Goal: Transaction & Acquisition: Purchase product/service

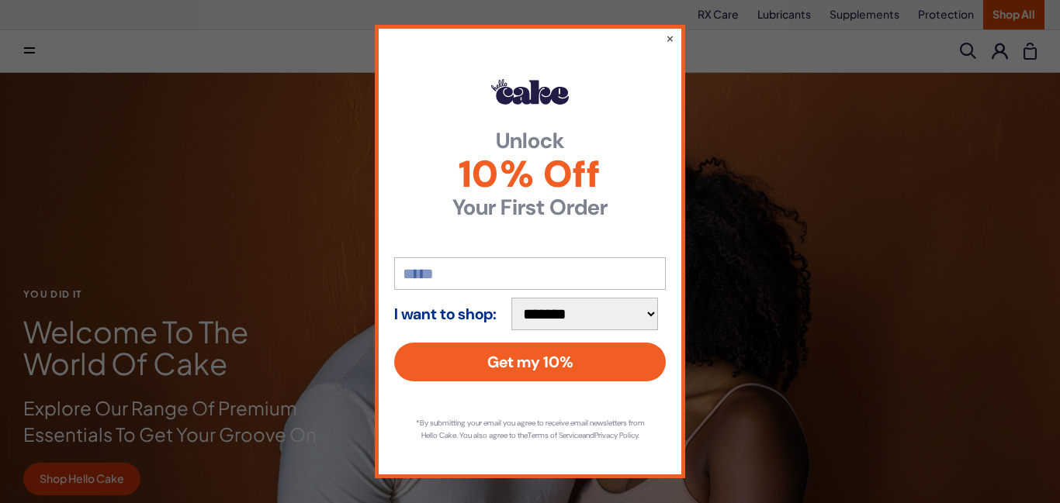
click at [476, 277] on input "email" at bounding box center [530, 274] width 272 height 33
type input "**********"
click at [646, 311] on select "**********" at bounding box center [584, 314] width 147 height 33
select select "**********"
click at [511, 298] on select "**********" at bounding box center [584, 314] width 147 height 33
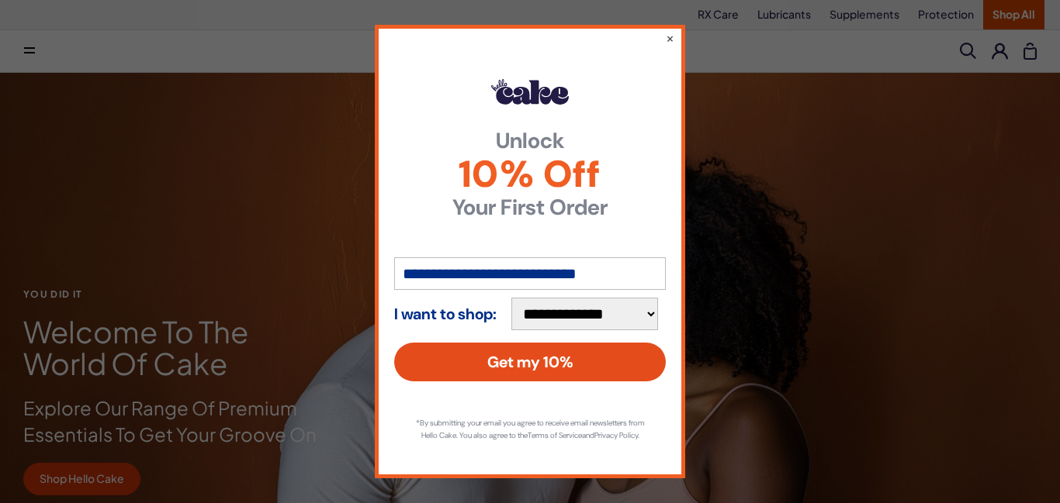
click at [553, 368] on button "Get my 10%" at bounding box center [530, 362] width 272 height 39
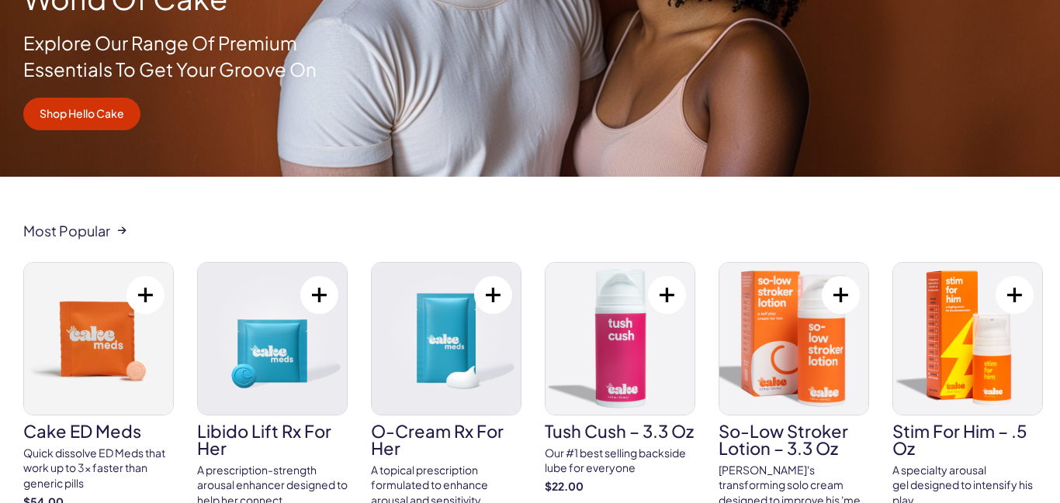
scroll to position [481, 0]
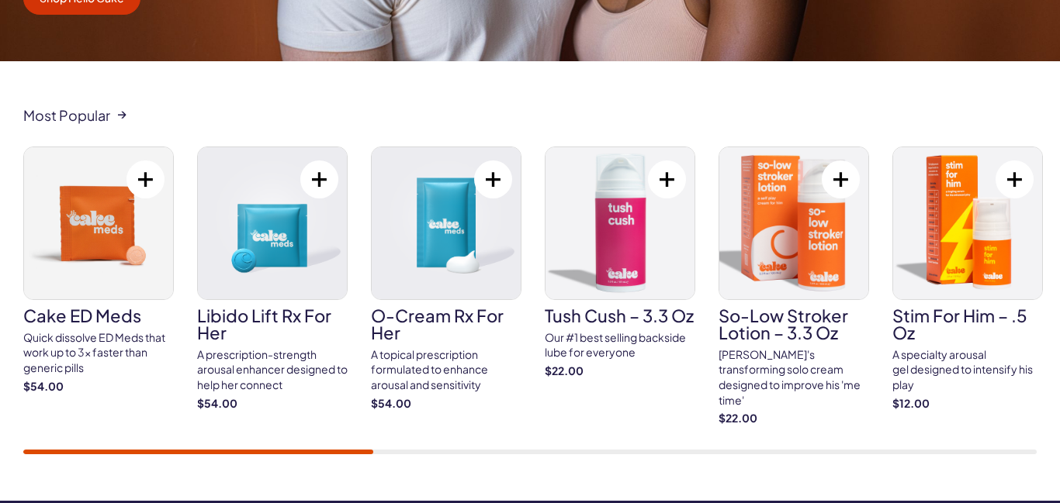
click at [67, 452] on div "Most Popular Cake ED Meds Quick dissolve ED Meds that work up to 3x faster than…" at bounding box center [530, 281] width 1060 height 440
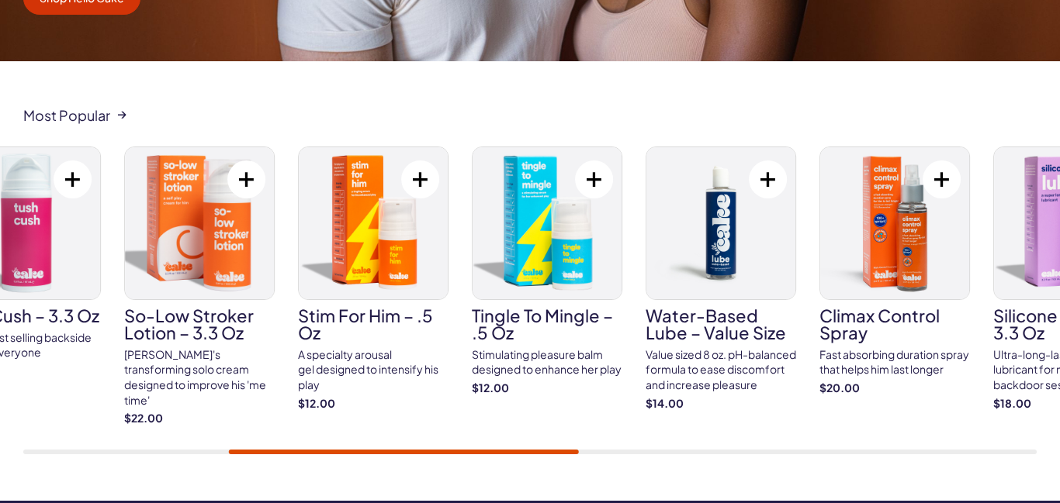
click at [258, 458] on div "Most Popular Cake ED Meds Quick dissolve ED Meds that work up to 3x faster than…" at bounding box center [530, 281] width 1060 height 440
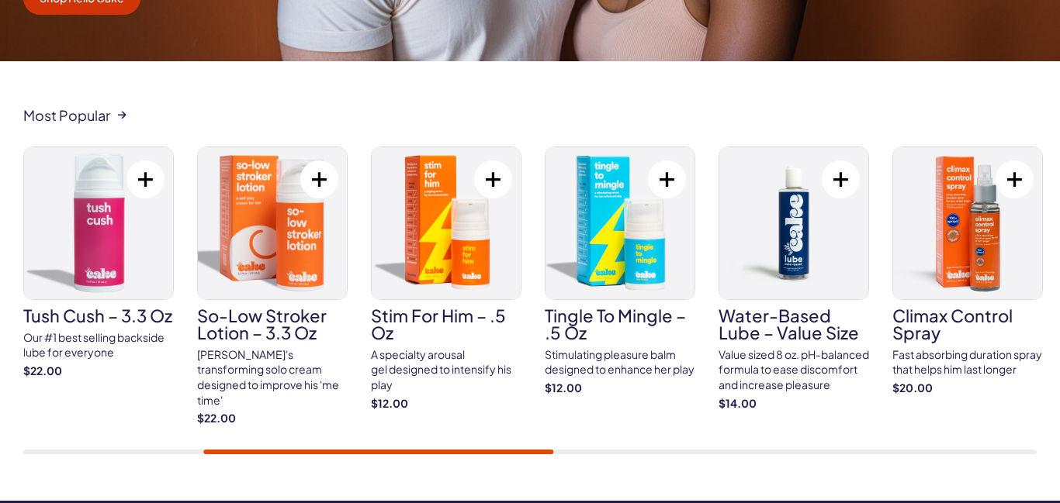
drag, startPoint x: 357, startPoint y: 452, endPoint x: 479, endPoint y: 441, distance: 123.1
click at [479, 441] on div "Most Popular Cake ED Meds Quick dissolve ED Meds that work up to 3x faster than…" at bounding box center [530, 281] width 1060 height 440
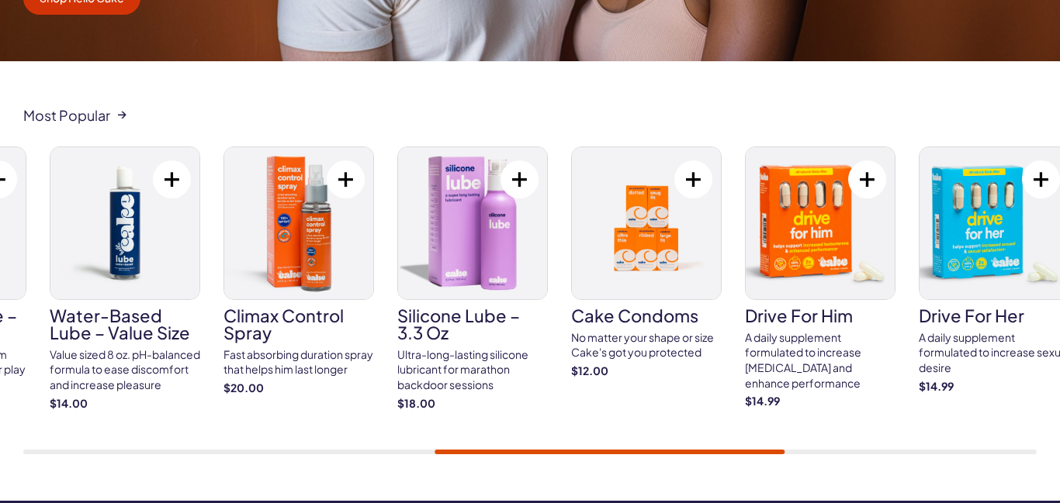
click at [717, 427] on div "Cake ED Meds Quick dissolve ED Meds that work up to 3x faster than generic pill…" at bounding box center [529, 301] width 1013 height 308
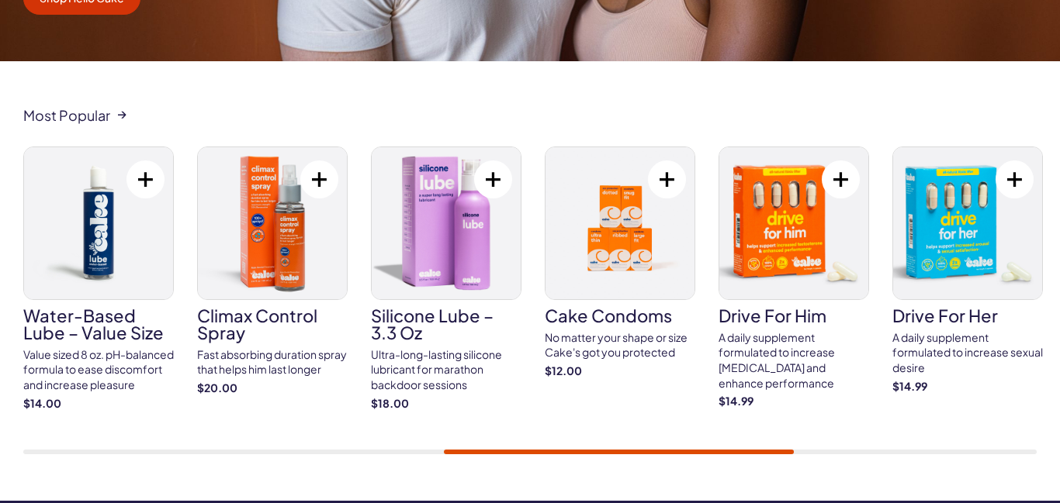
drag, startPoint x: 485, startPoint y: 450, endPoint x: 784, endPoint y: 442, distance: 299.5
click at [784, 442] on div "Cake ED Meds Quick dissolve ED Meds that work up to 3x faster than generic pill…" at bounding box center [529, 301] width 1013 height 308
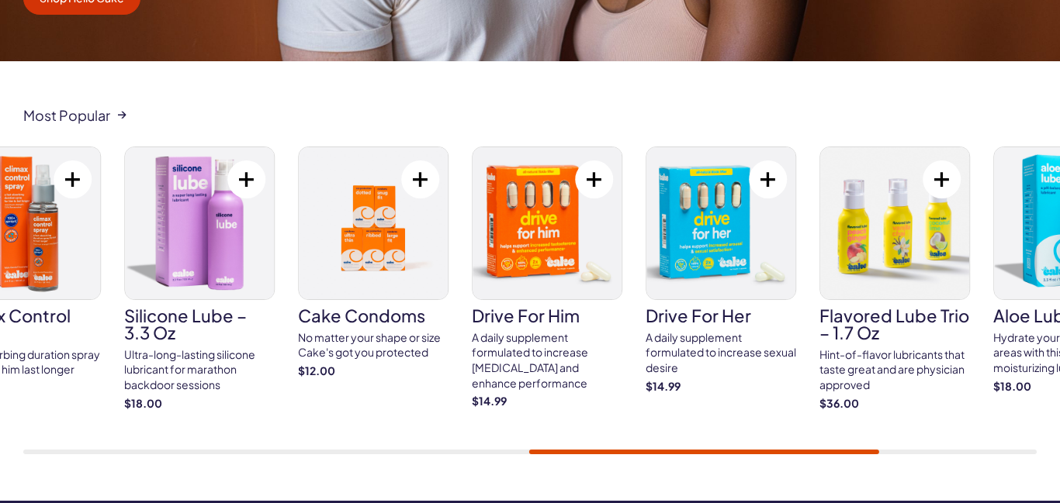
click at [871, 452] on div "Most Popular Cake ED Meds Quick dissolve ED Meds that work up to 3x faster than…" at bounding box center [530, 281] width 1060 height 440
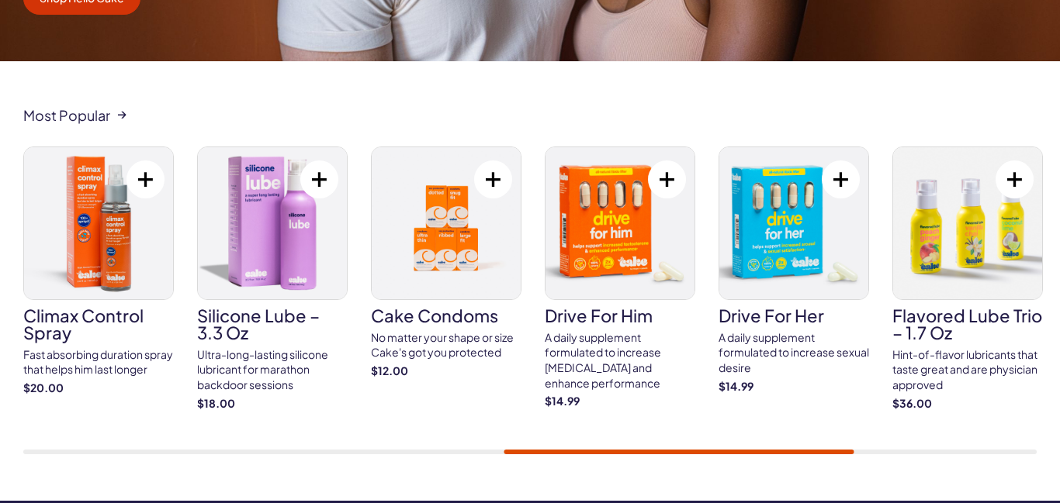
drag, startPoint x: 786, startPoint y: 448, endPoint x: 898, endPoint y: 452, distance: 112.6
click at [898, 452] on div "Most Popular Cake ED Meds Quick dissolve ED Meds that work up to 3x faster than…" at bounding box center [530, 281] width 1060 height 440
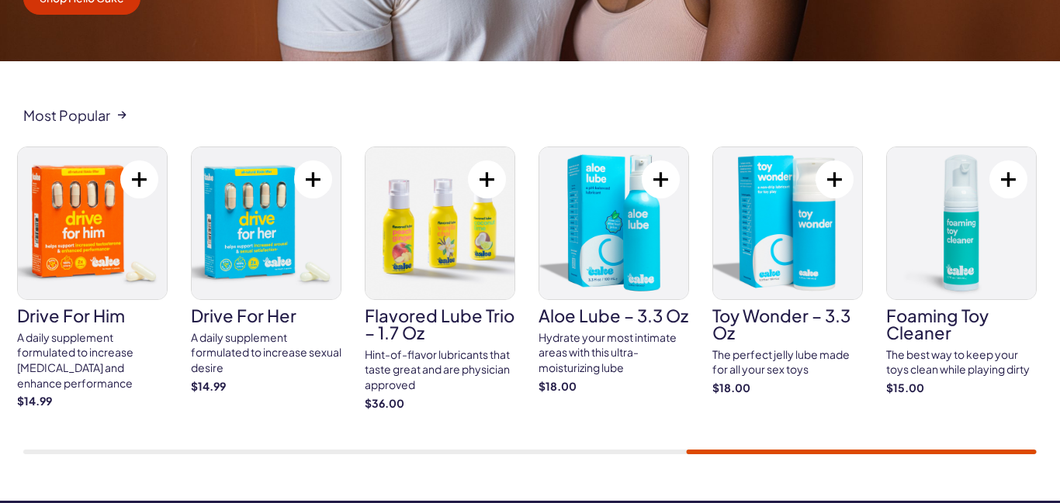
click at [922, 441] on div "Cake ED Meds Quick dissolve ED Meds that work up to 3x faster than generic pill…" at bounding box center [529, 301] width 1013 height 308
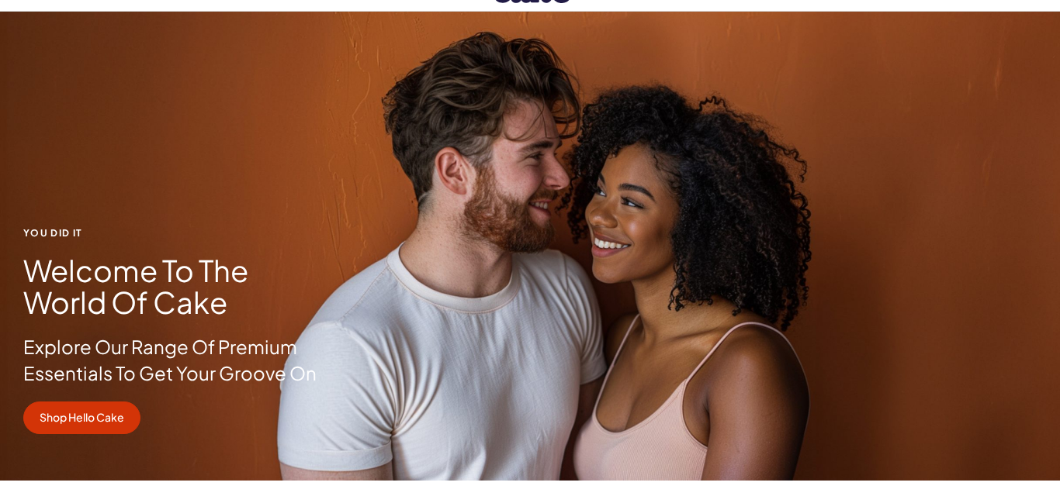
scroll to position [0, 0]
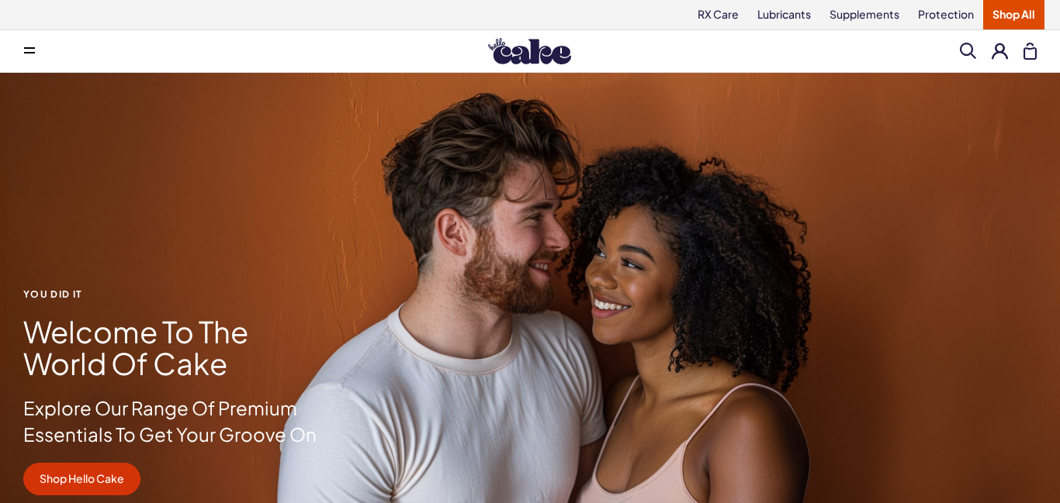
click at [1007, 13] on link "Shop All" at bounding box center [1013, 14] width 61 height 29
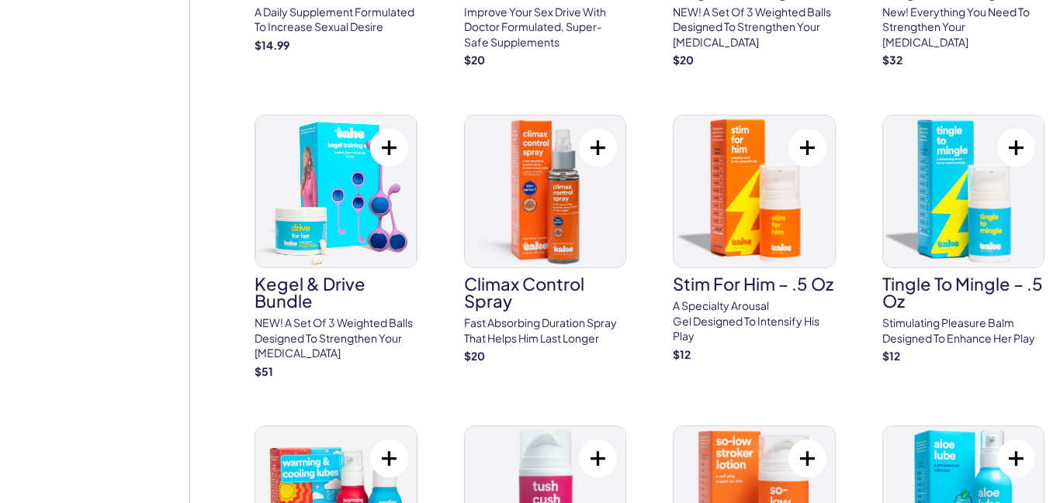
scroll to position [1645, 0]
